Goal: Information Seeking & Learning: Find specific fact

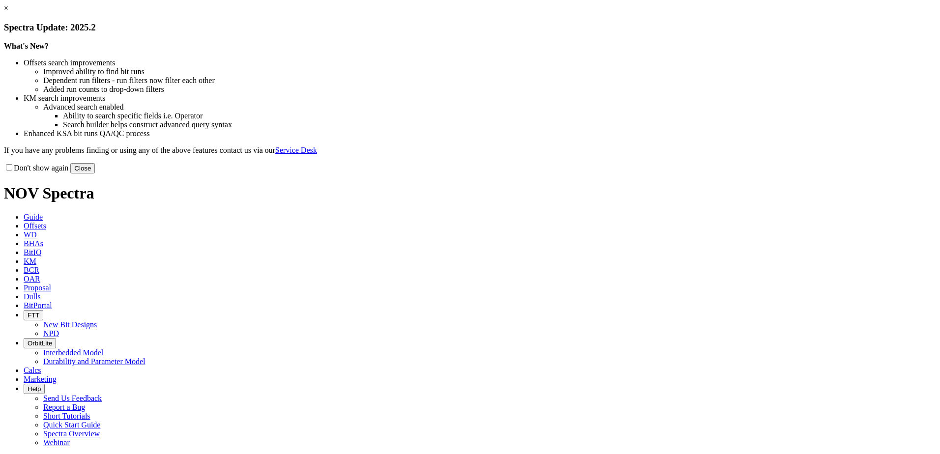
click at [95, 173] on button "Close" at bounding box center [82, 168] width 25 height 10
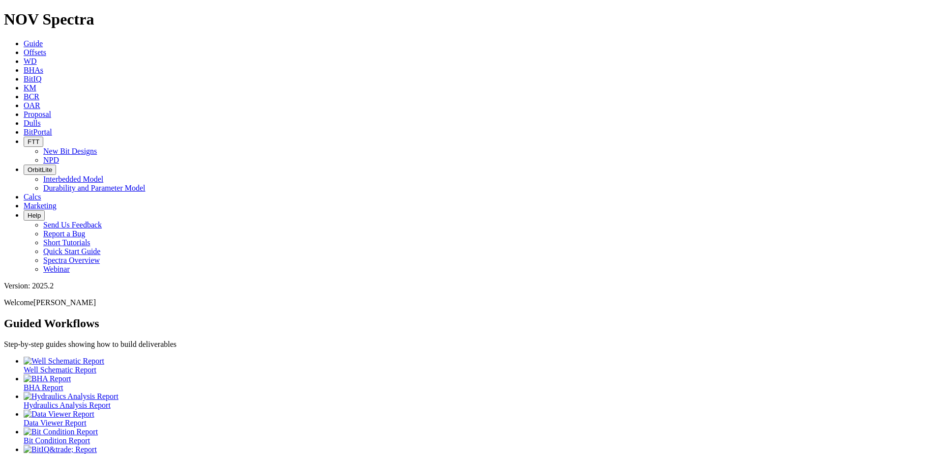
click at [41, 119] on link "Dulls" at bounding box center [32, 123] width 17 height 8
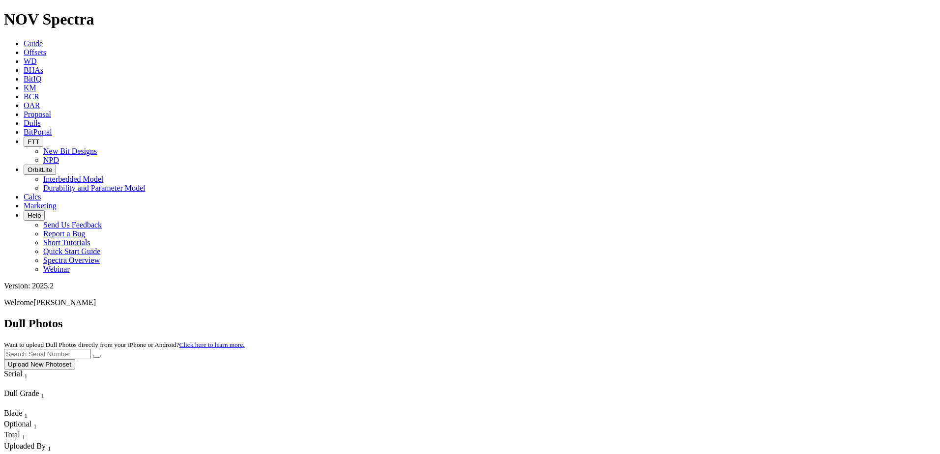
click at [46, 48] on span "Offsets" at bounding box center [35, 52] width 23 height 8
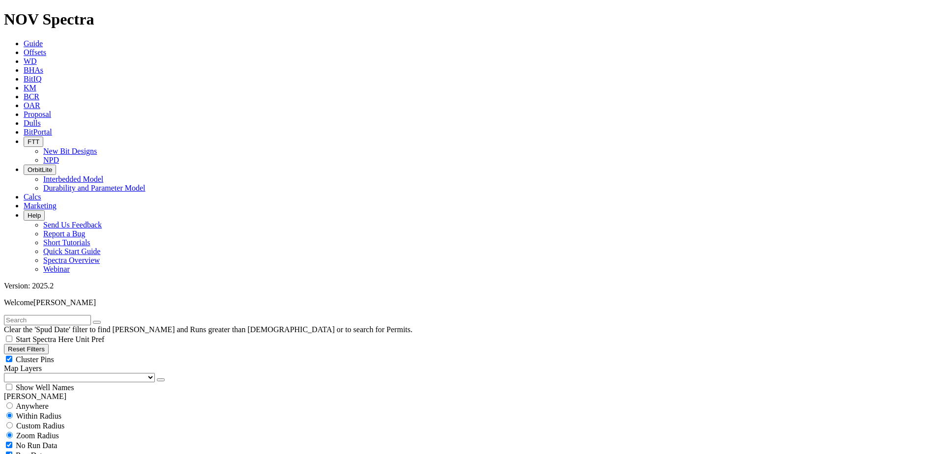
click at [89, 315] on input "text" at bounding box center [47, 320] width 87 height 10
click at [50, 315] on input "text" at bounding box center [47, 320] width 87 height 10
type input "19149316"
click at [83, 315] on input "19149316" at bounding box center [47, 320] width 87 height 10
click at [59, 373] on select "US Counties [GEOGRAPHIC_DATA], [GEOGRAPHIC_DATA] [GEOGRAPHIC_DATA], [GEOGRAPHIC…" at bounding box center [79, 377] width 151 height 9
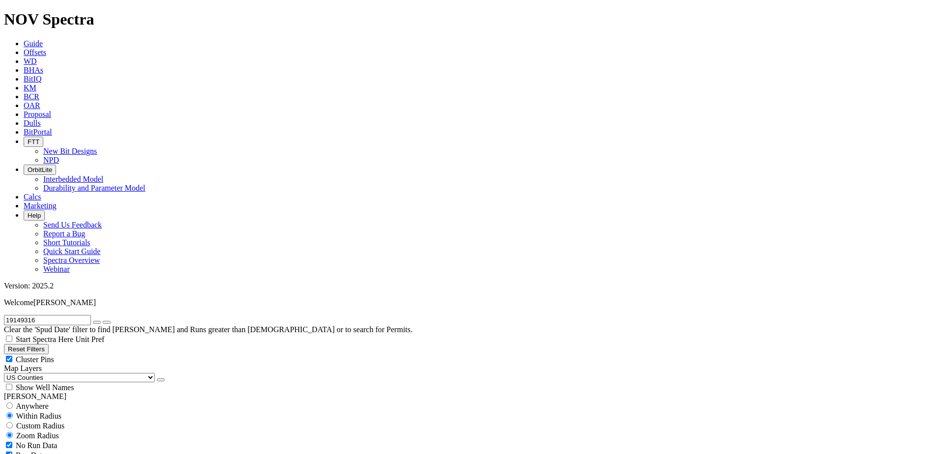
click at [7, 373] on select "US Counties [GEOGRAPHIC_DATA], [GEOGRAPHIC_DATA] [GEOGRAPHIC_DATA], [GEOGRAPHIC…" at bounding box center [79, 377] width 151 height 9
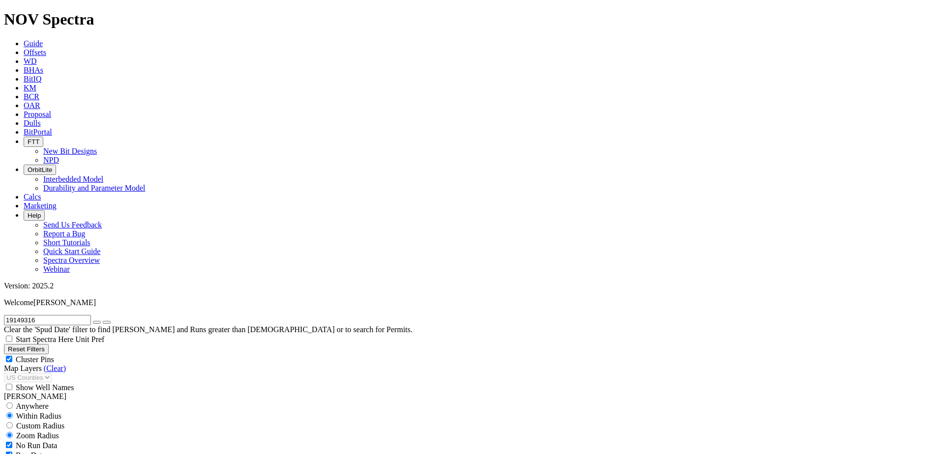
select select "7.875"
checkbox input "false"
select select "? number:7.875 ?"
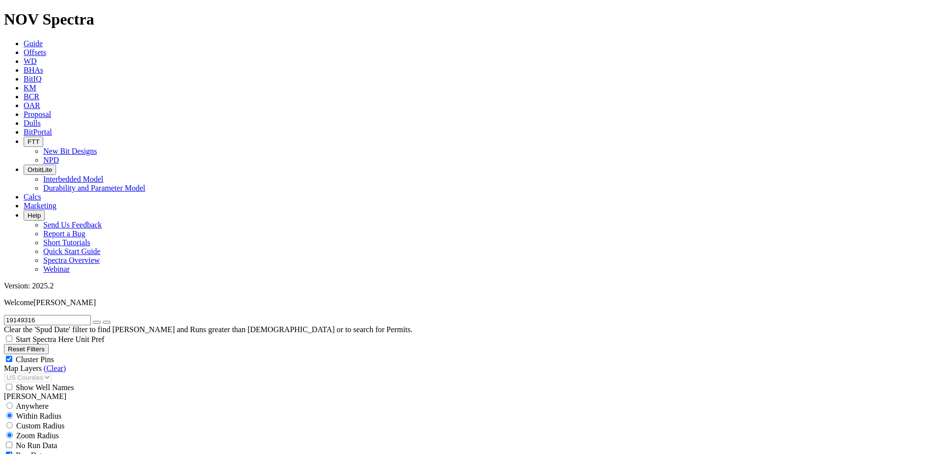
scroll to position [4250, 0]
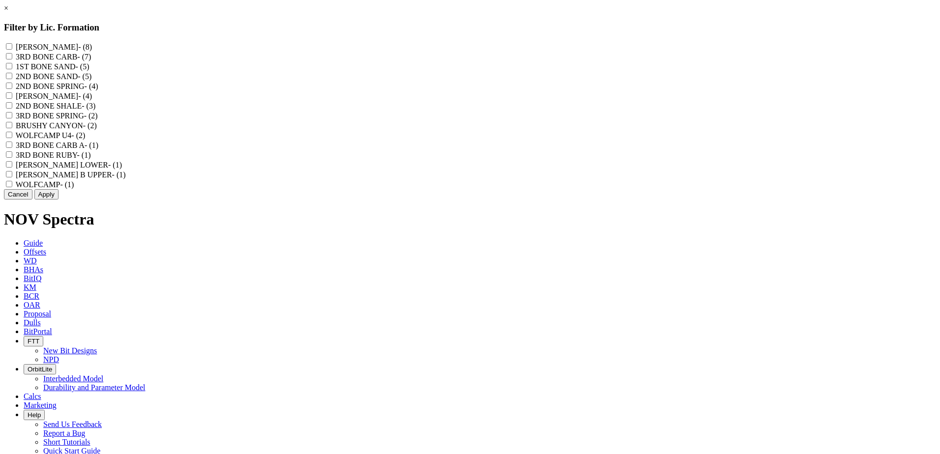
click at [32, 200] on button "Cancel" at bounding box center [18, 194] width 29 height 10
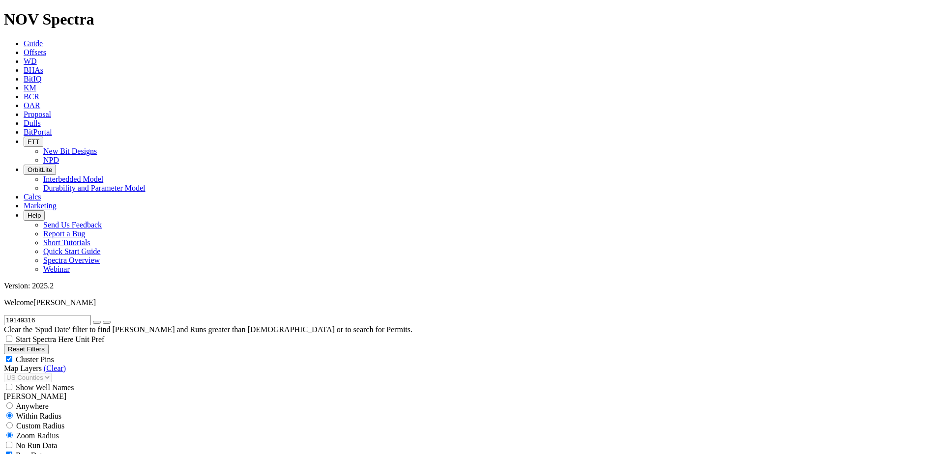
scroll to position [3945, 0]
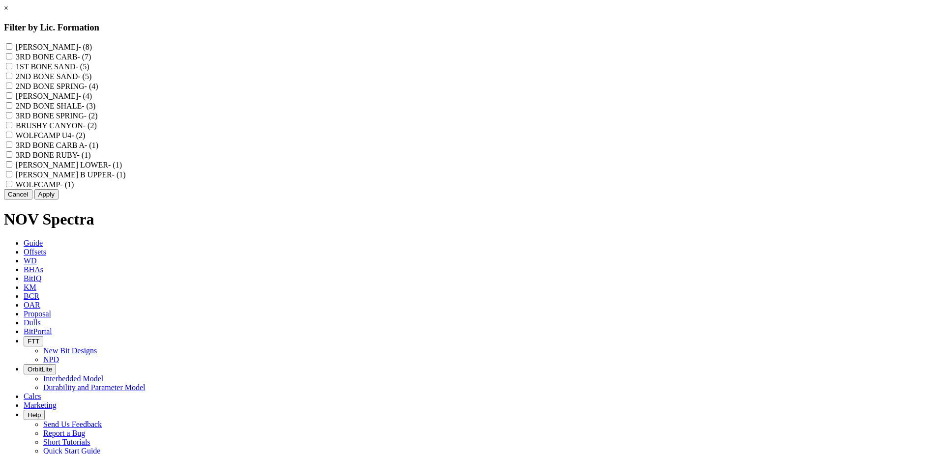
click at [154, 200] on div "× Filter by Lic. Formation [PERSON_NAME] - (8) 3RD BONE CARB - (7) 1ST BONE SAN…" at bounding box center [470, 102] width 932 height 196
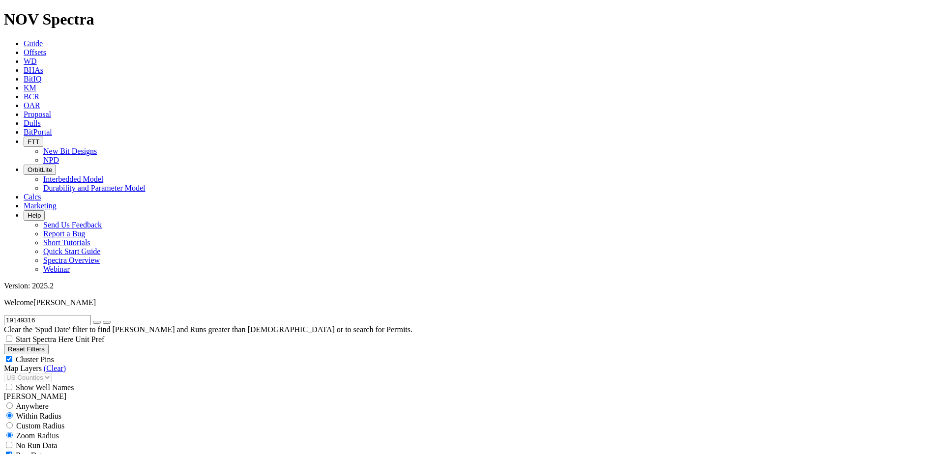
scroll to position [491, 0]
click at [97, 322] on icon "button" at bounding box center [97, 322] width 0 height 0
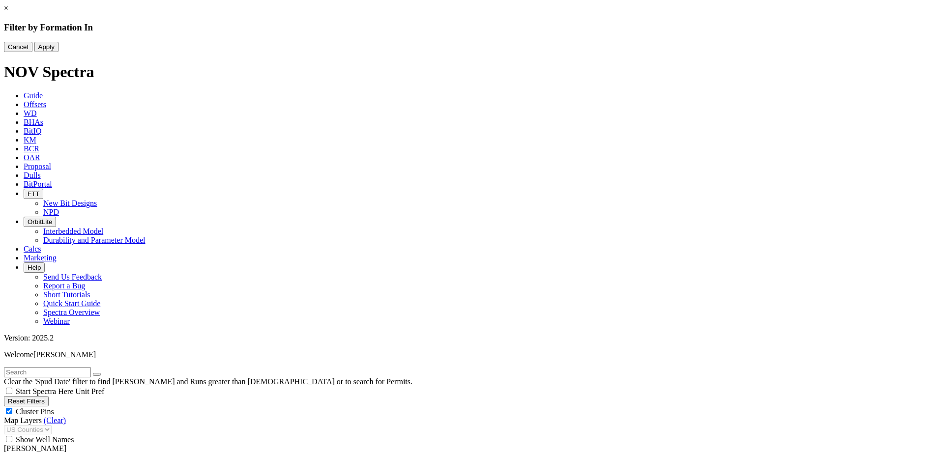
click at [8, 12] on link "×" at bounding box center [6, 8] width 4 height 8
